Goal: Task Accomplishment & Management: Use online tool/utility

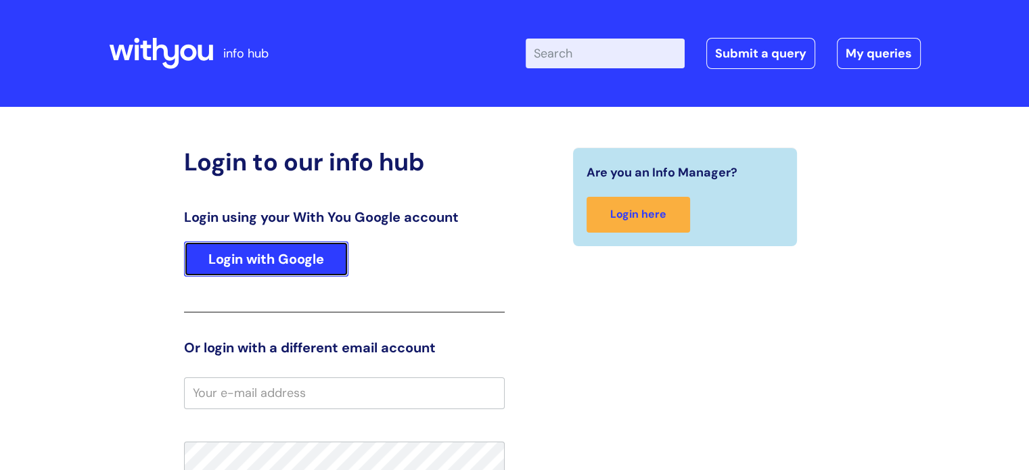
click at [255, 267] on link "Login with Google" at bounding box center [266, 258] width 164 height 35
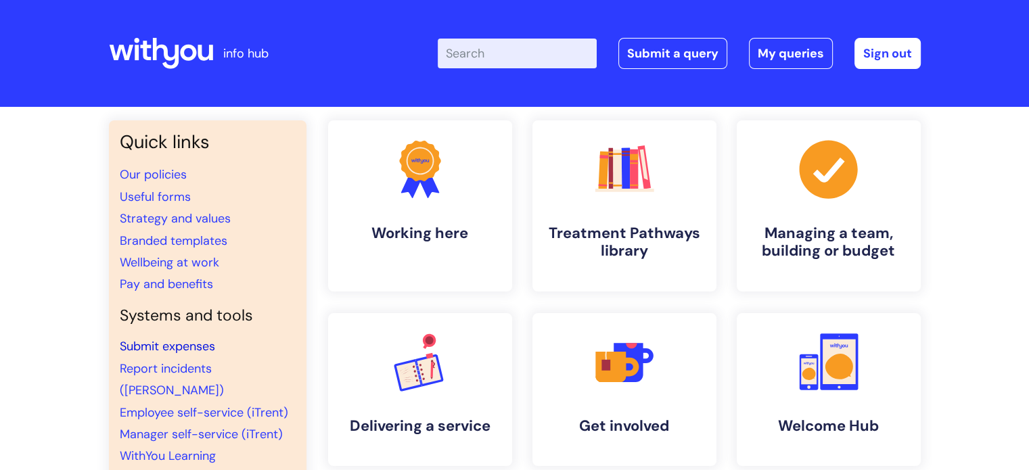
click at [165, 348] on link "Submit expenses" at bounding box center [167, 346] width 95 height 16
